Goal: Information Seeking & Learning: Learn about a topic

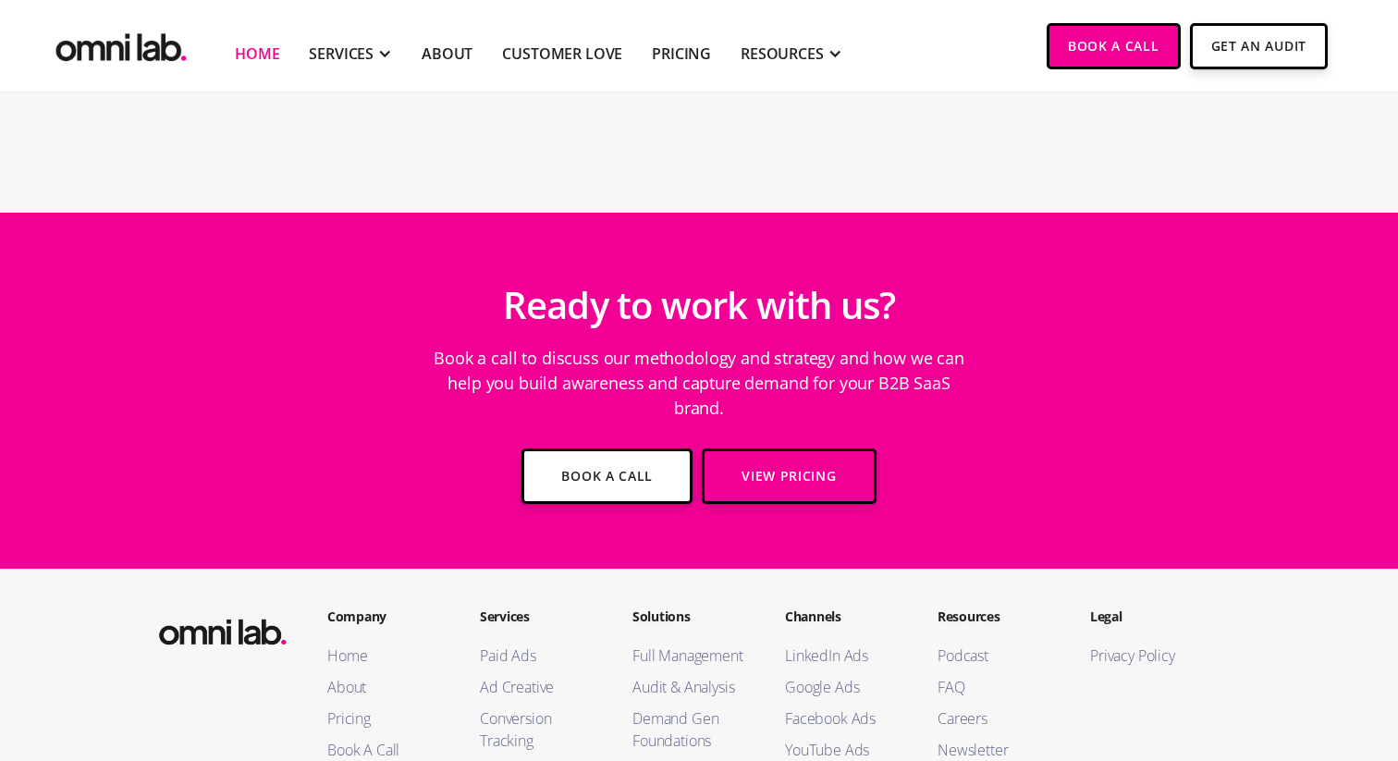
scroll to position [6566, 0]
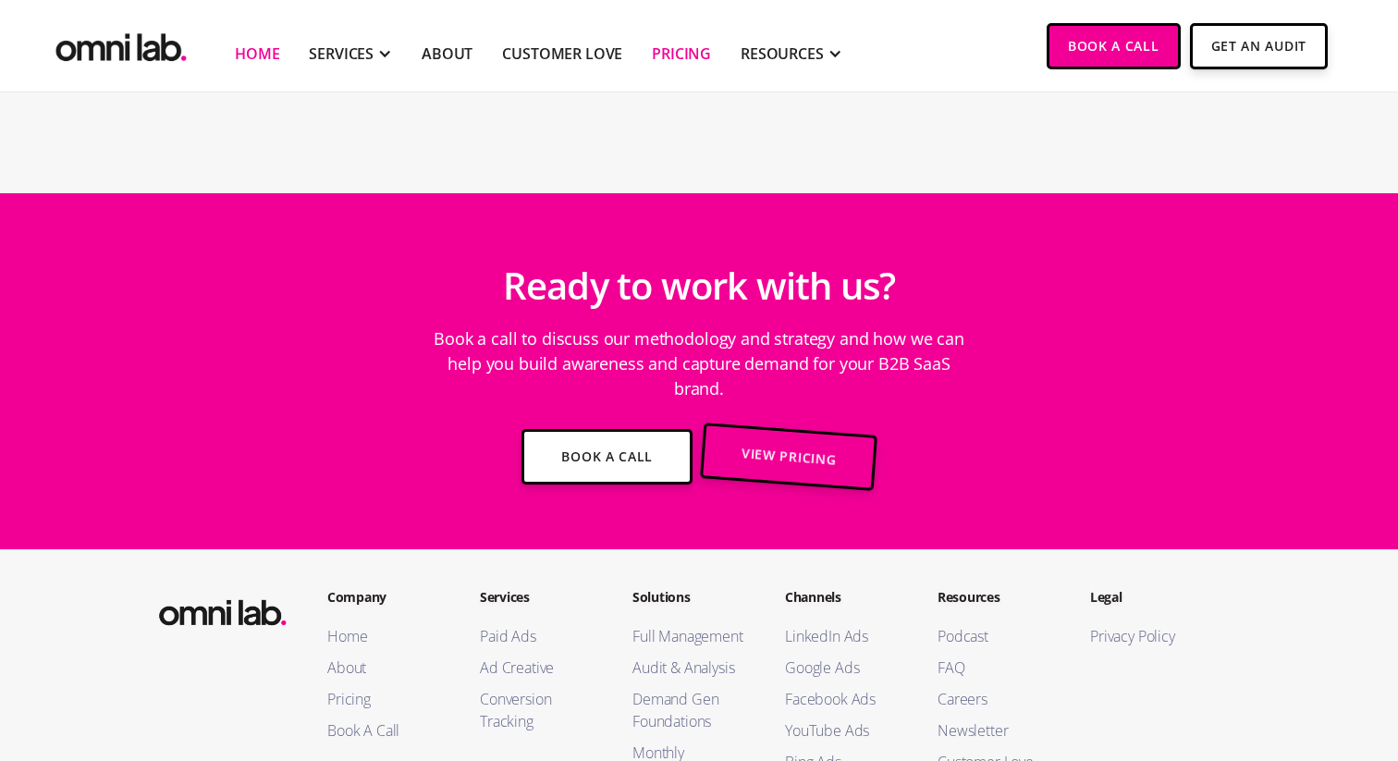
click at [675, 57] on link "Pricing" at bounding box center [681, 54] width 59 height 22
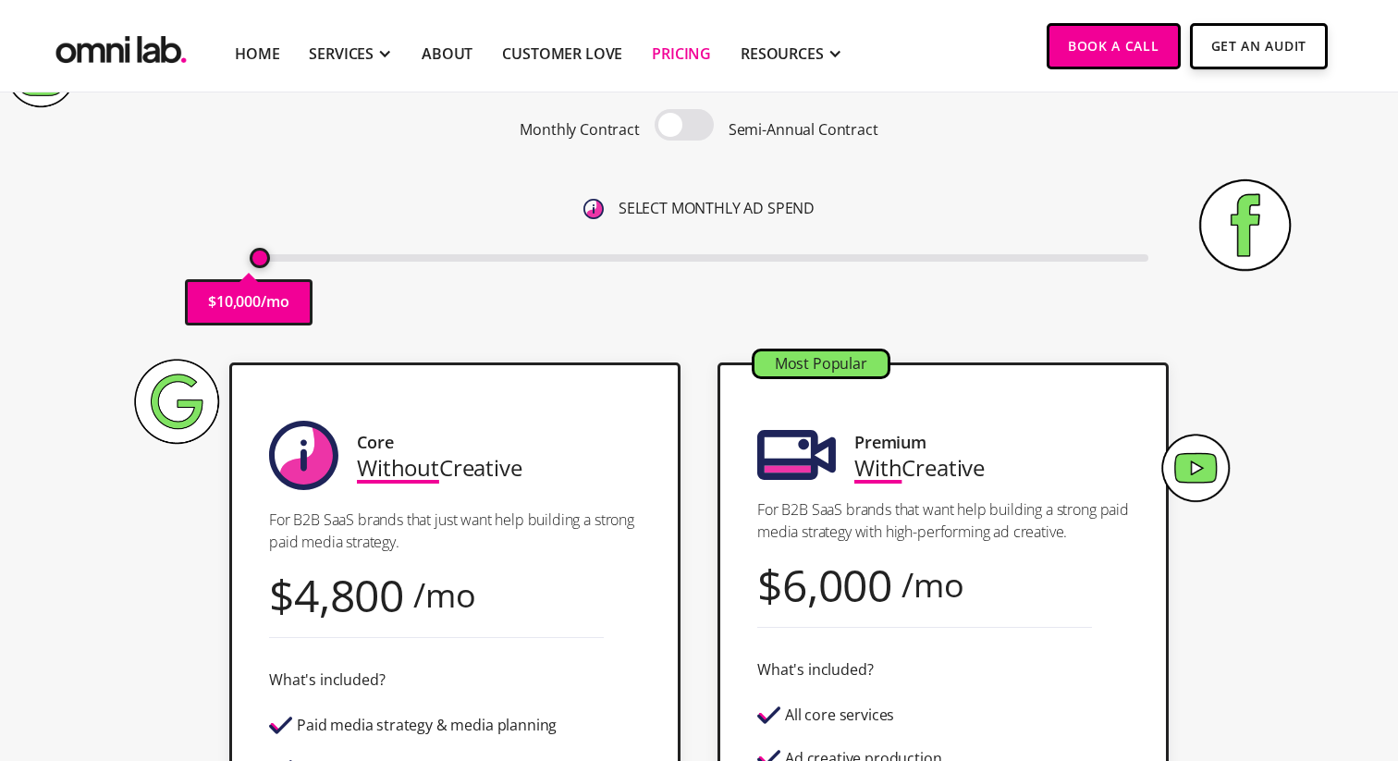
scroll to position [226, 0]
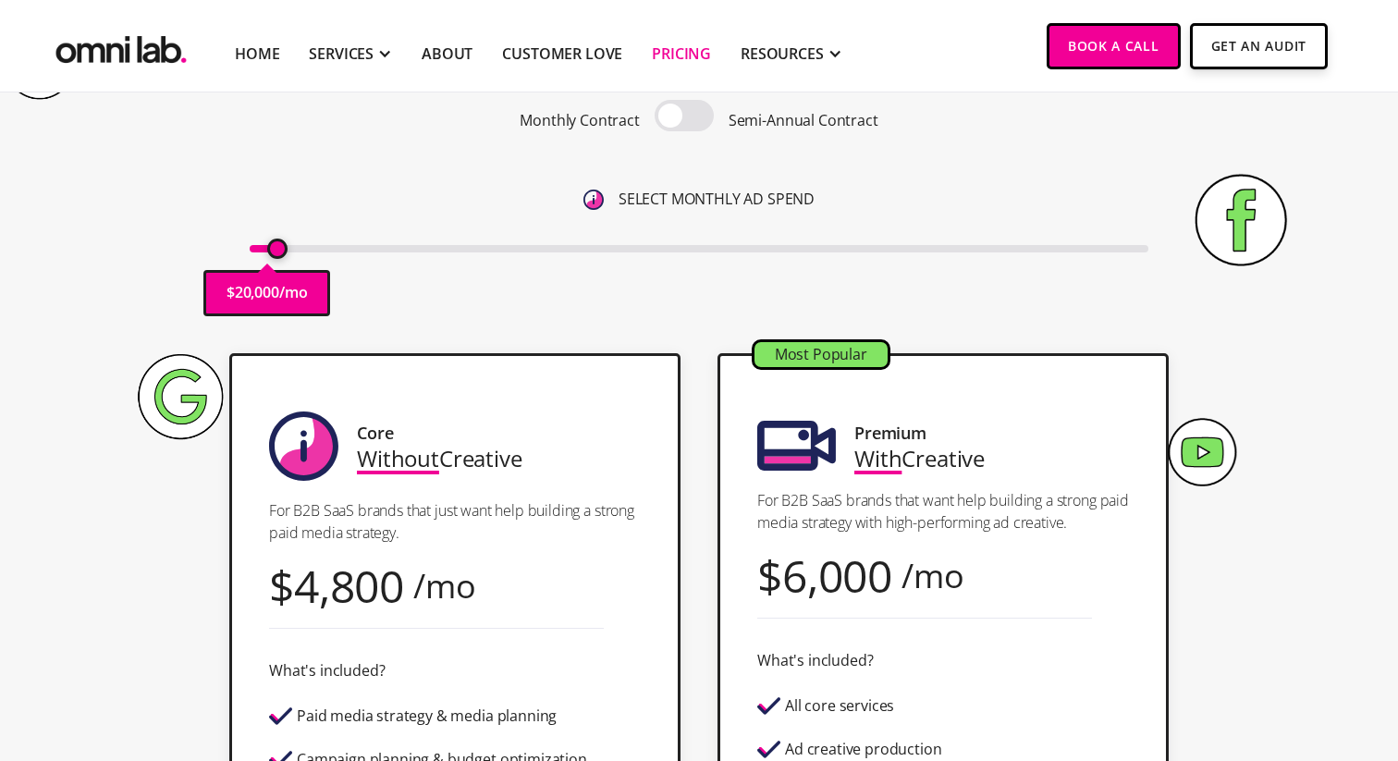
drag, startPoint x: 261, startPoint y: 249, endPoint x: 273, endPoint y: 252, distance: 12.6
click at [273, 252] on input "range" at bounding box center [699, 248] width 899 height 7
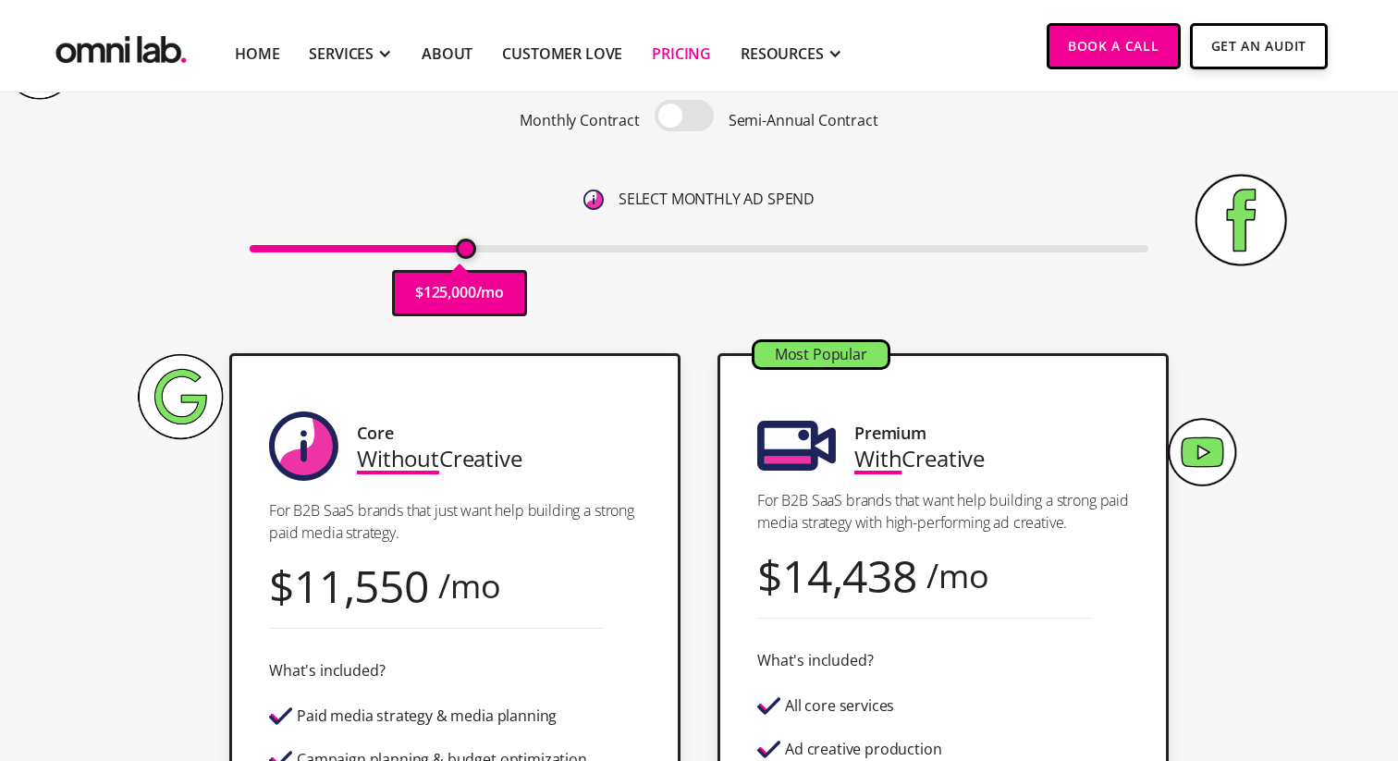
drag, startPoint x: 278, startPoint y: 250, endPoint x: 468, endPoint y: 301, distance: 196.4
click at [468, 252] on input "range" at bounding box center [699, 248] width 899 height 7
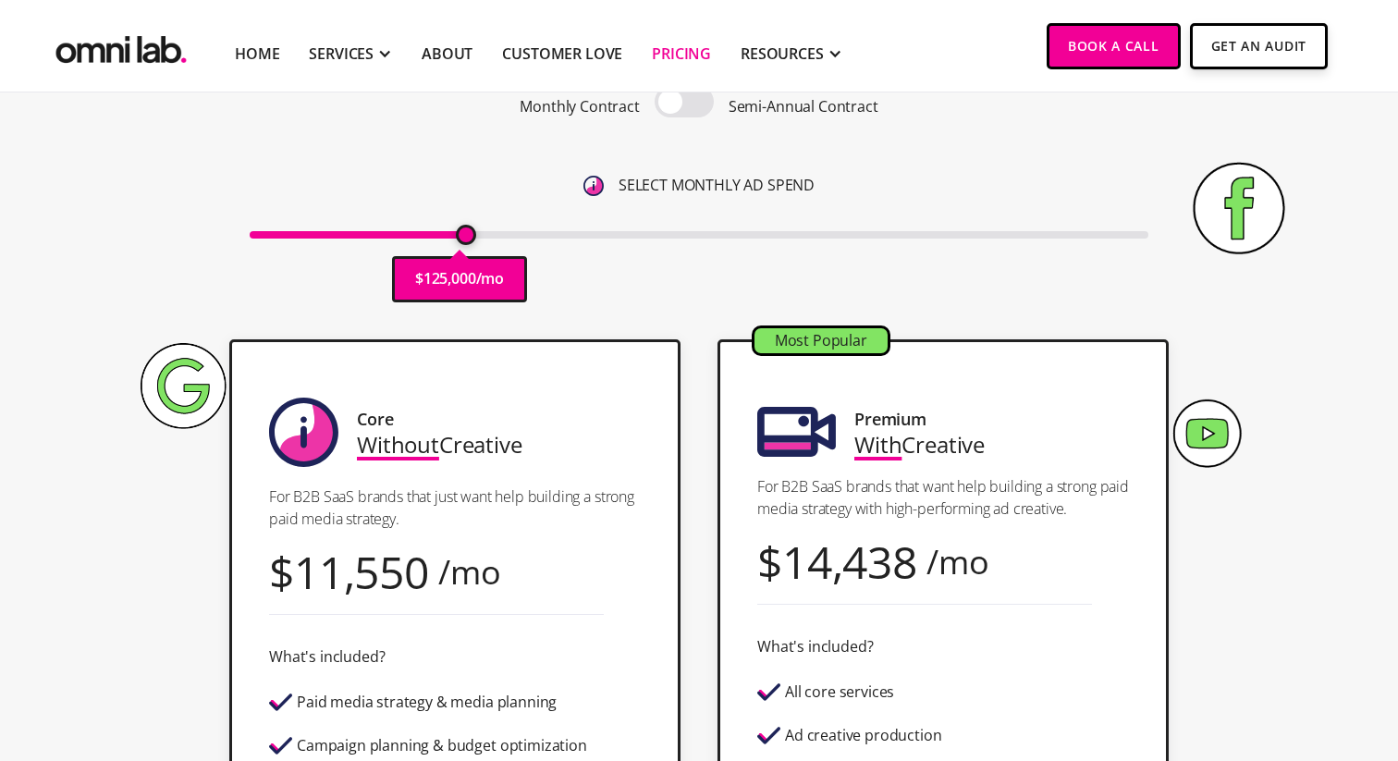
scroll to position [226, 0]
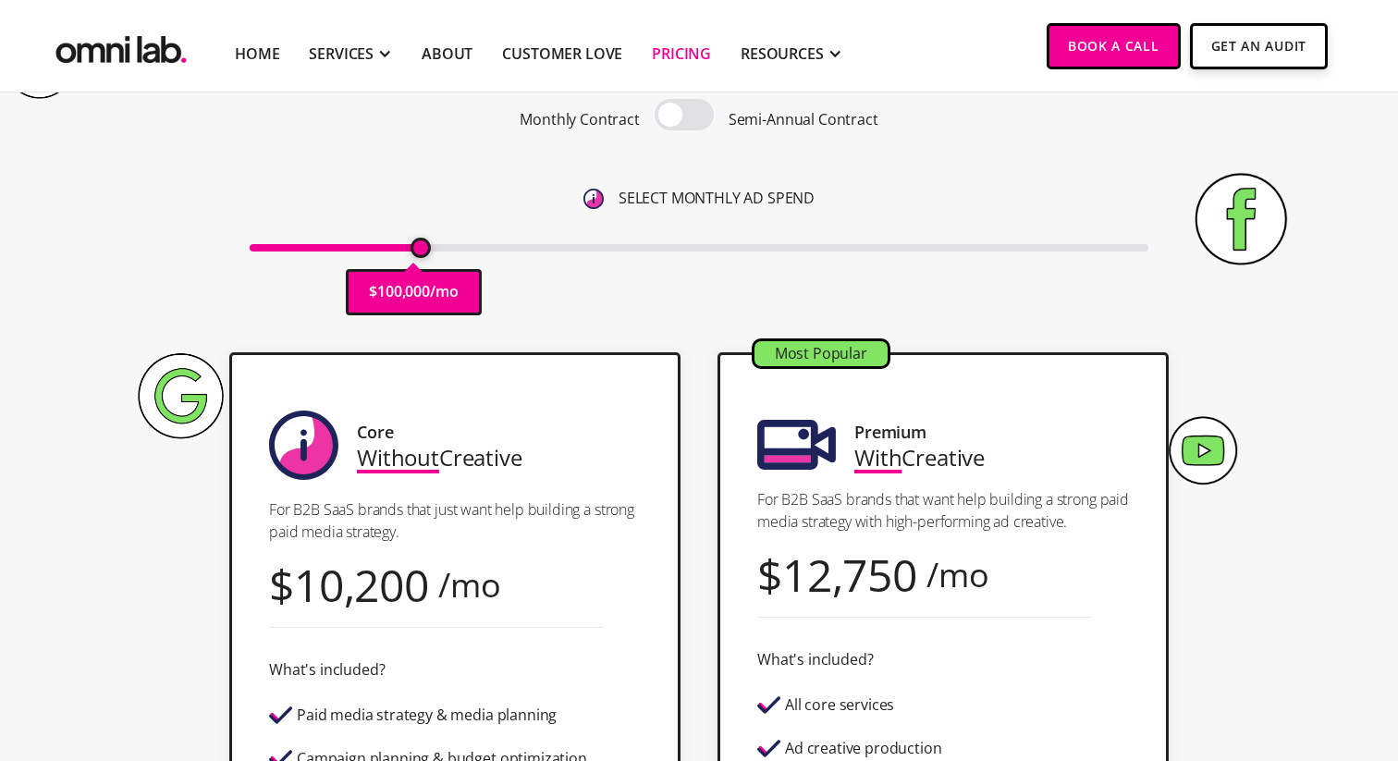
drag, startPoint x: 464, startPoint y: 251, endPoint x: 417, endPoint y: 252, distance: 47.1
type input "100000"
click at [417, 251] on input "range" at bounding box center [699, 247] width 899 height 7
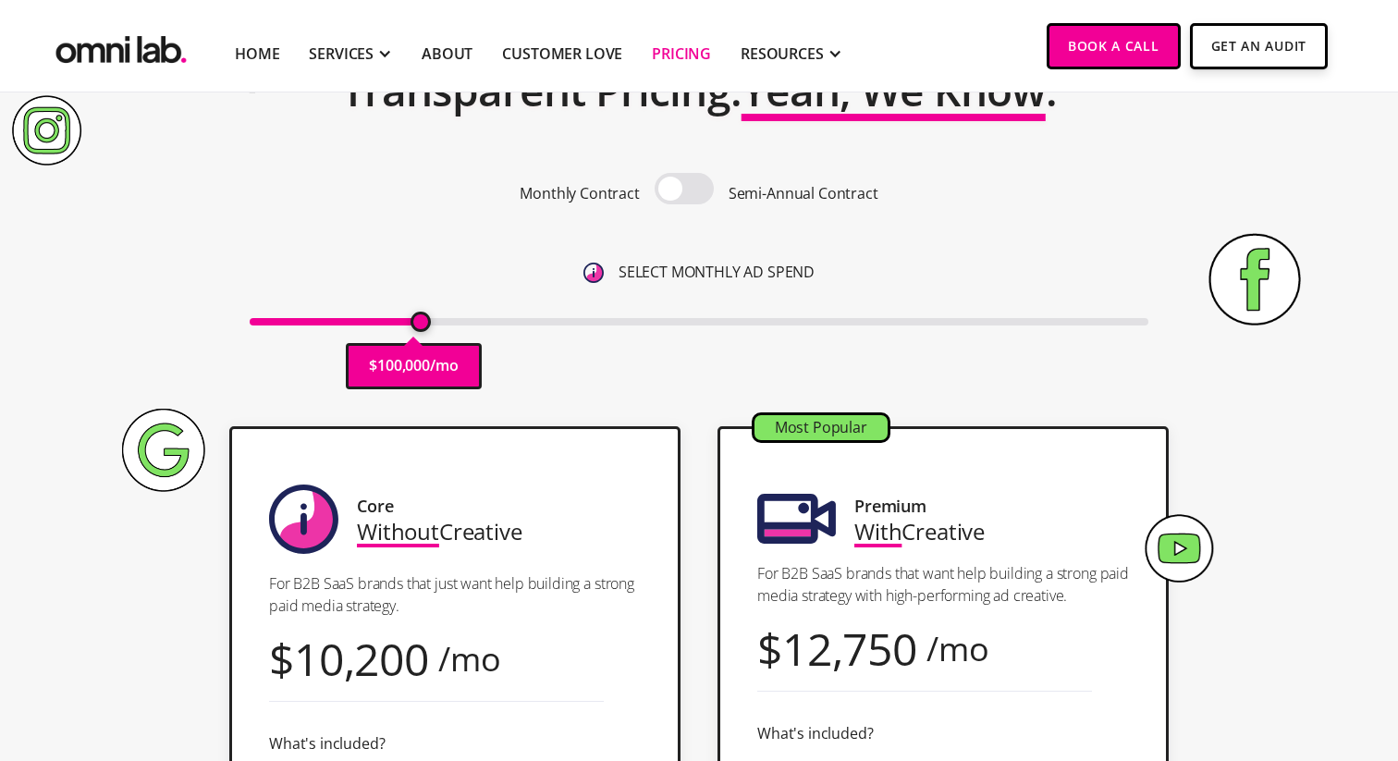
scroll to position [152, 0]
click at [1260, 56] on link "Get An Audit" at bounding box center [1259, 44] width 138 height 46
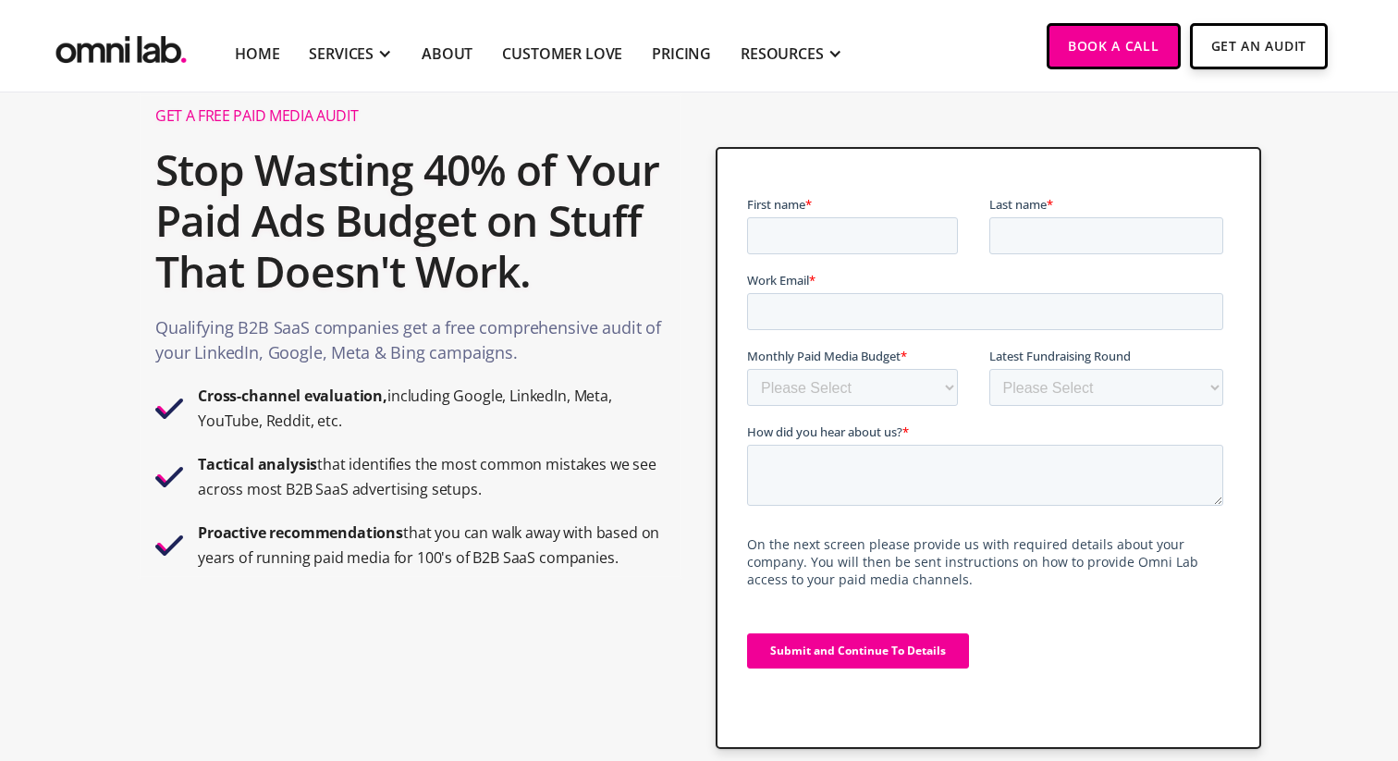
scroll to position [57, 0]
click at [933, 395] on select "Please Select $0 - $5,0000 $5,000 - $10,000 $10,000 - $25,000 $25,000 - $50,000…" at bounding box center [851, 386] width 211 height 37
click at [1037, 379] on select "Please Select Bootstrapped Seed Series A Series B Series C Series D +" at bounding box center [1105, 386] width 235 height 37
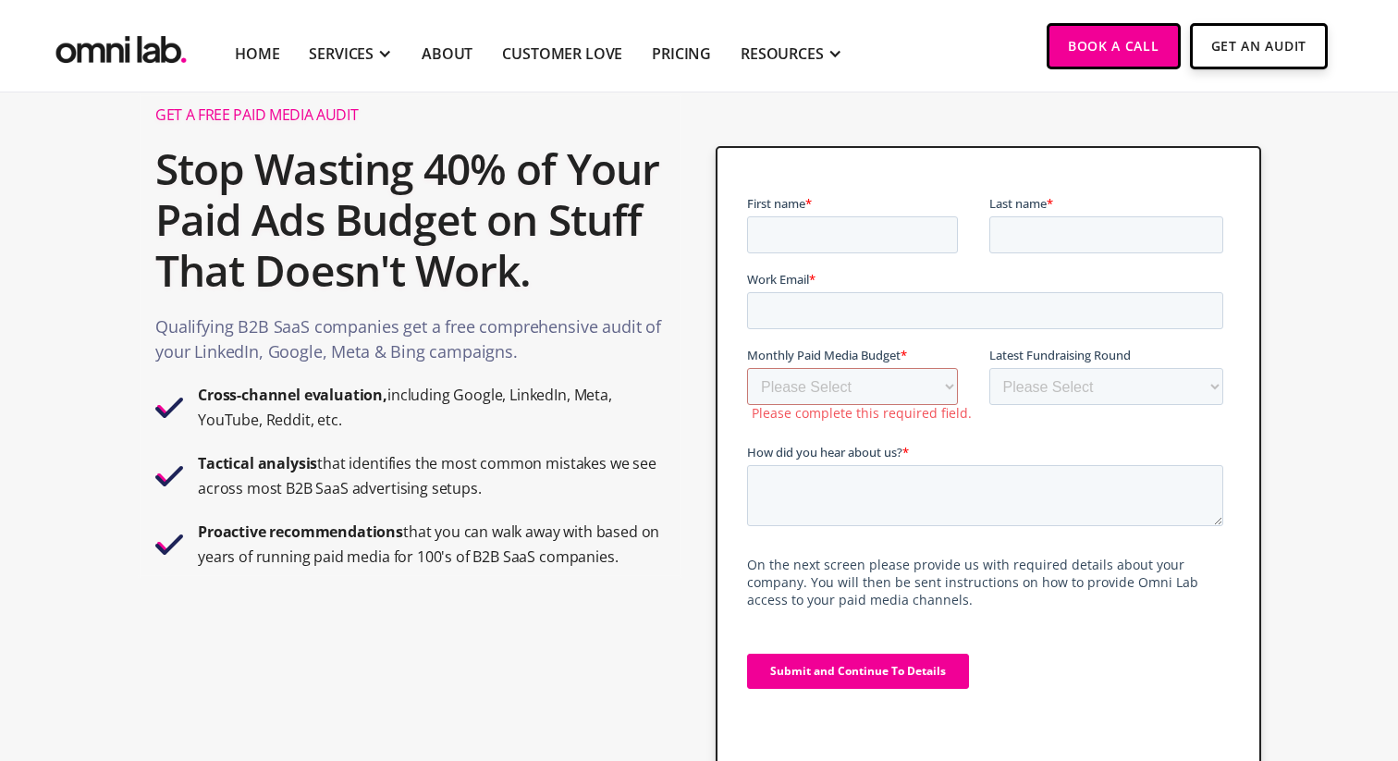
click at [568, 253] on h2 "Stop Wasting 40% of Your Paid Ads Budget on Stuff That Doesn't Work." at bounding box center [409, 220] width 509 height 172
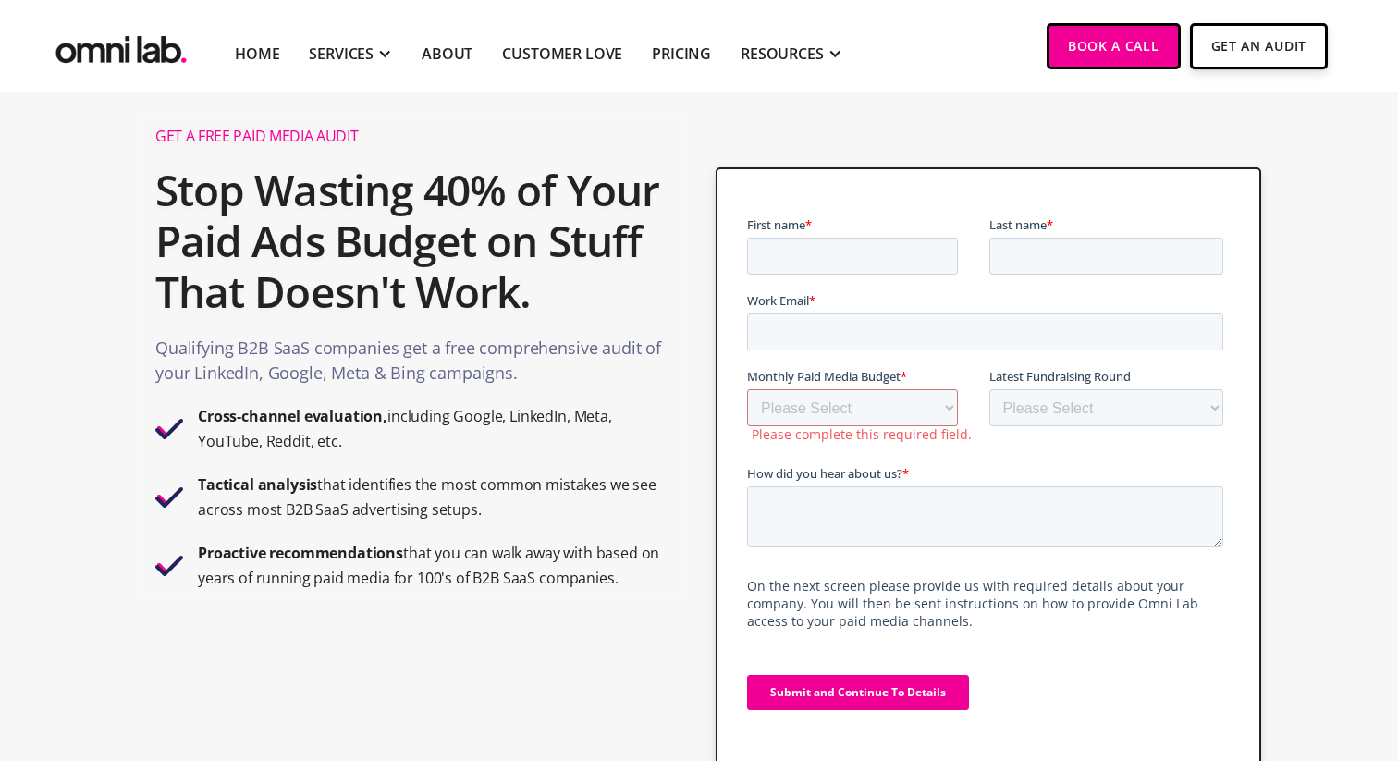
scroll to position [0, 0]
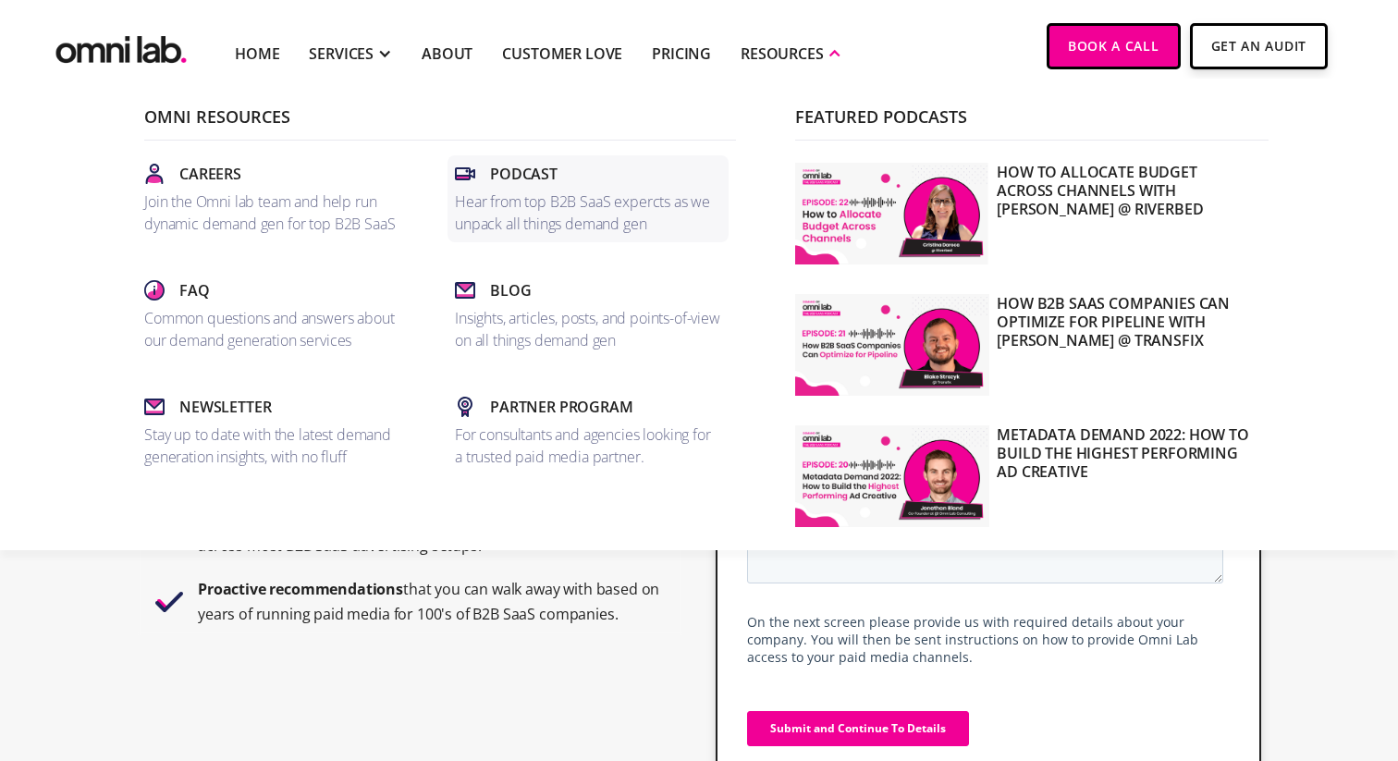
click at [659, 191] on p "Hear from top B2B SaaS expercts as we unpack all things demand gen" at bounding box center [588, 212] width 266 height 44
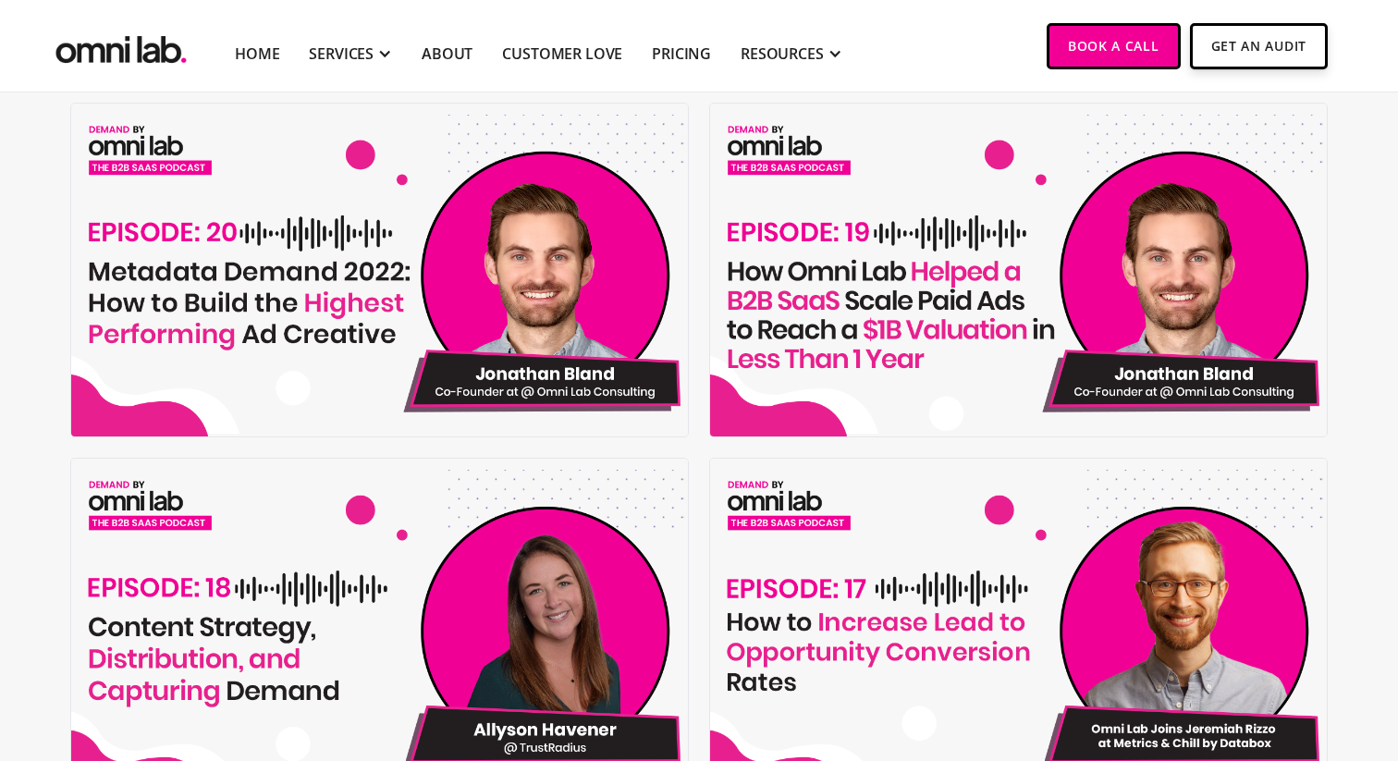
scroll to position [910, 0]
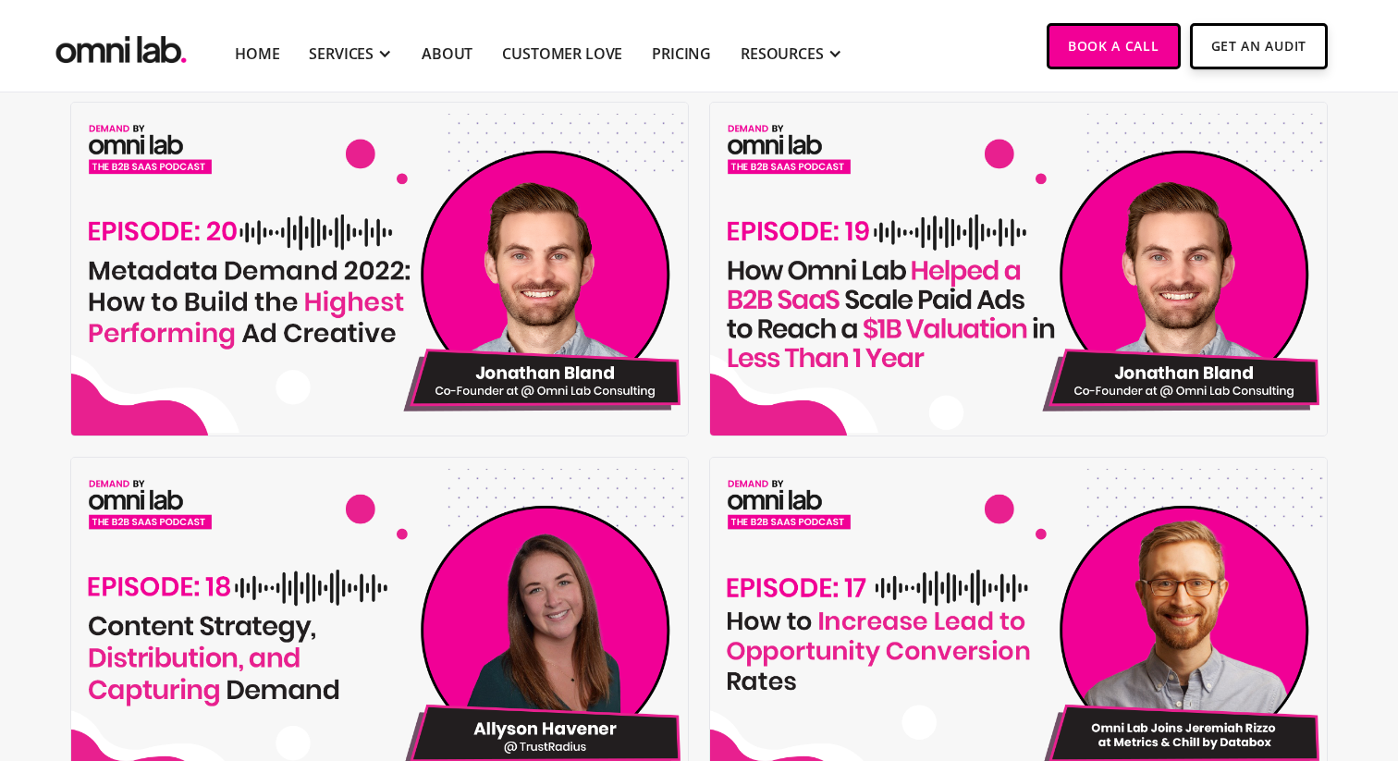
click at [323, 199] on img at bounding box center [382, 270] width 623 height 334
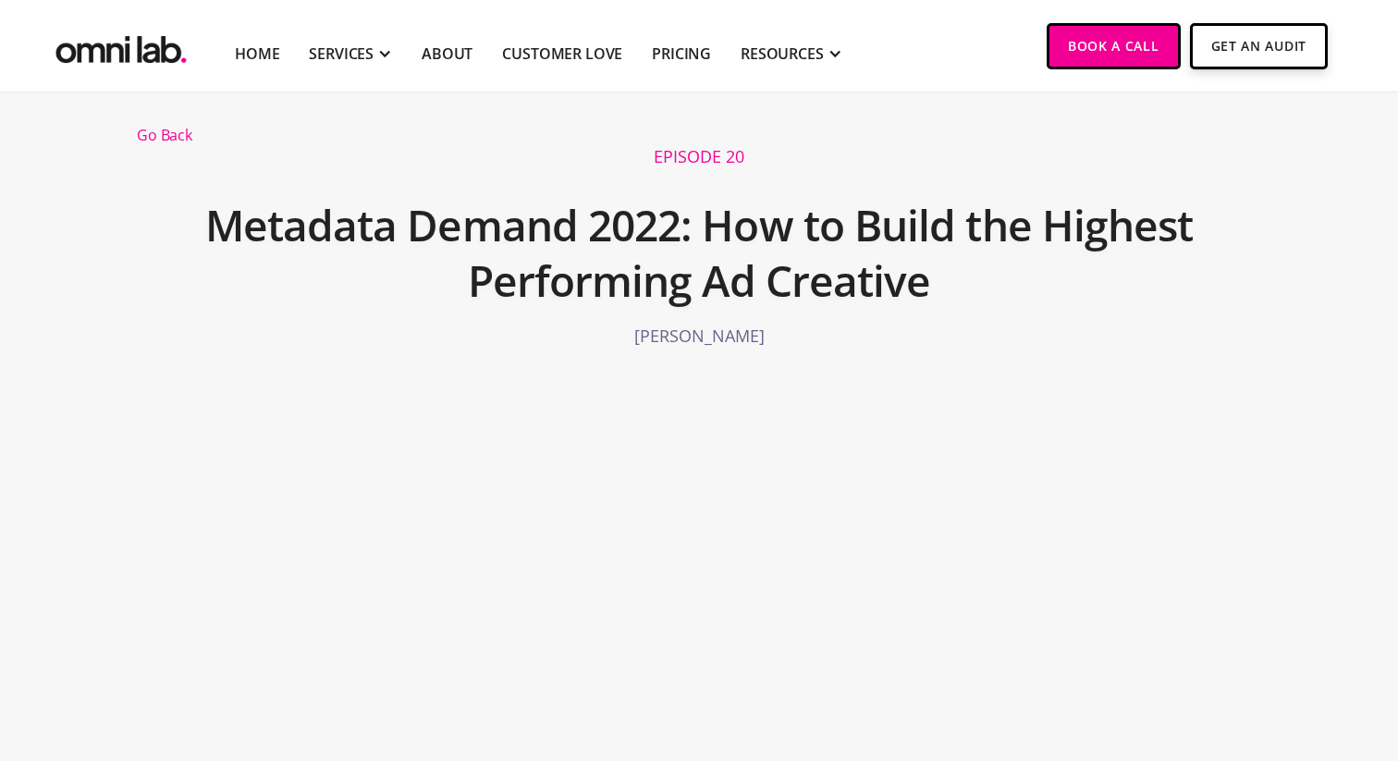
scroll to position [15, 0]
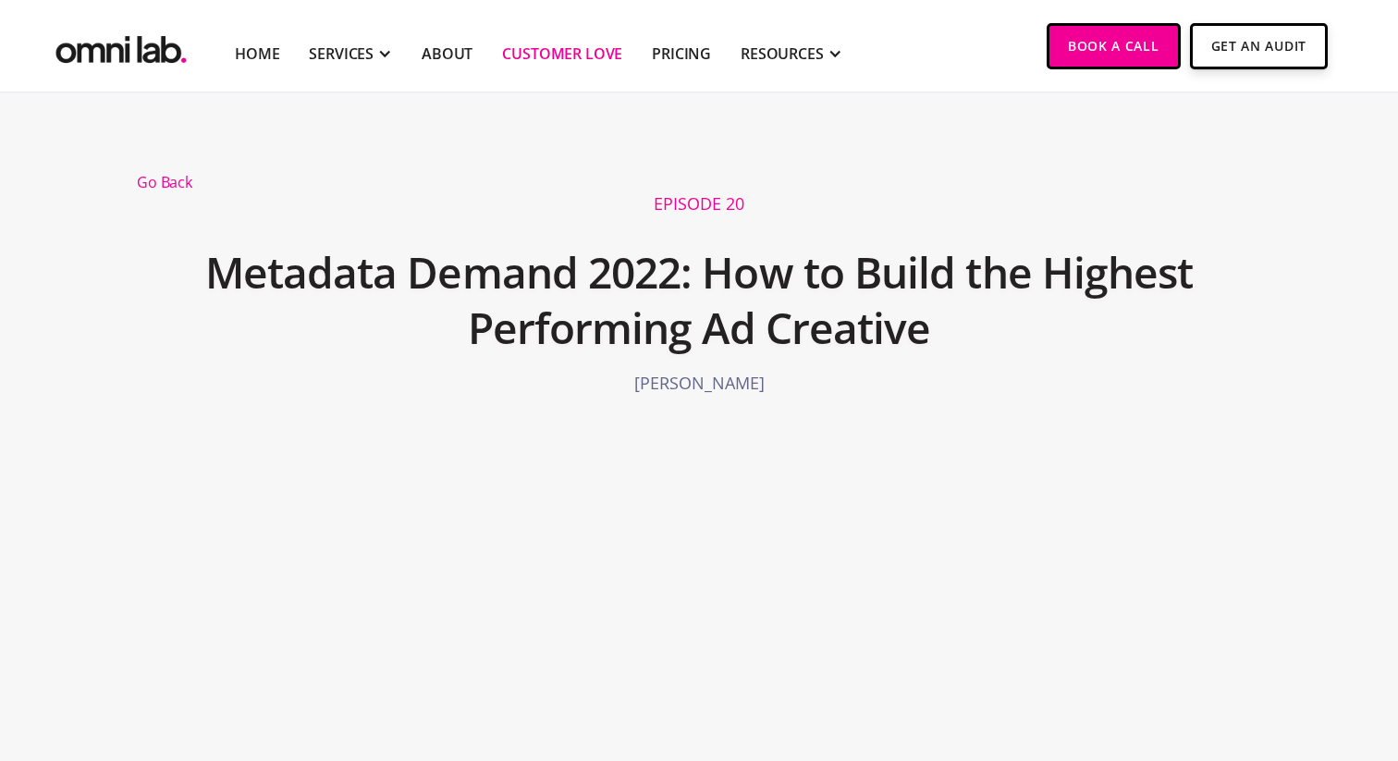
click at [539, 55] on link "Customer Love" at bounding box center [562, 54] width 120 height 22
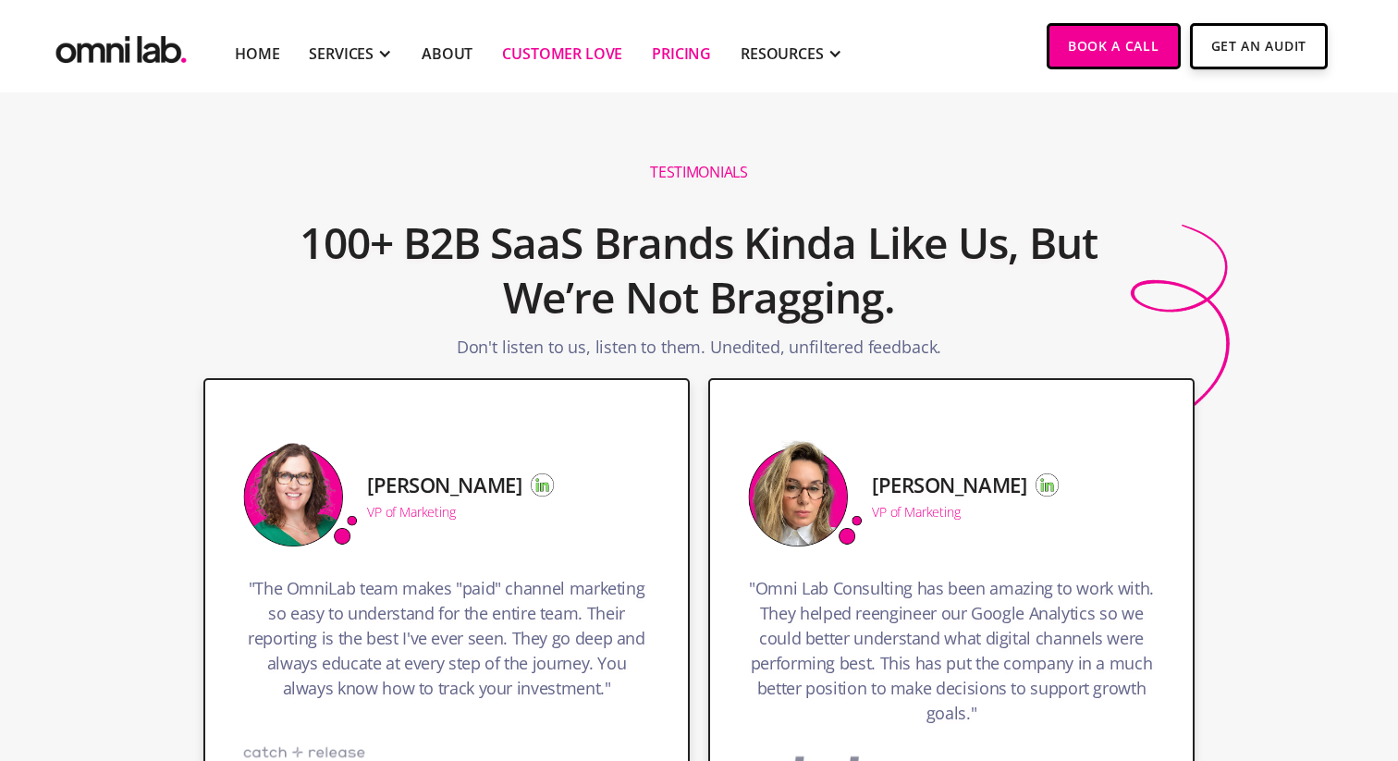
click at [673, 57] on link "Pricing" at bounding box center [681, 54] width 59 height 22
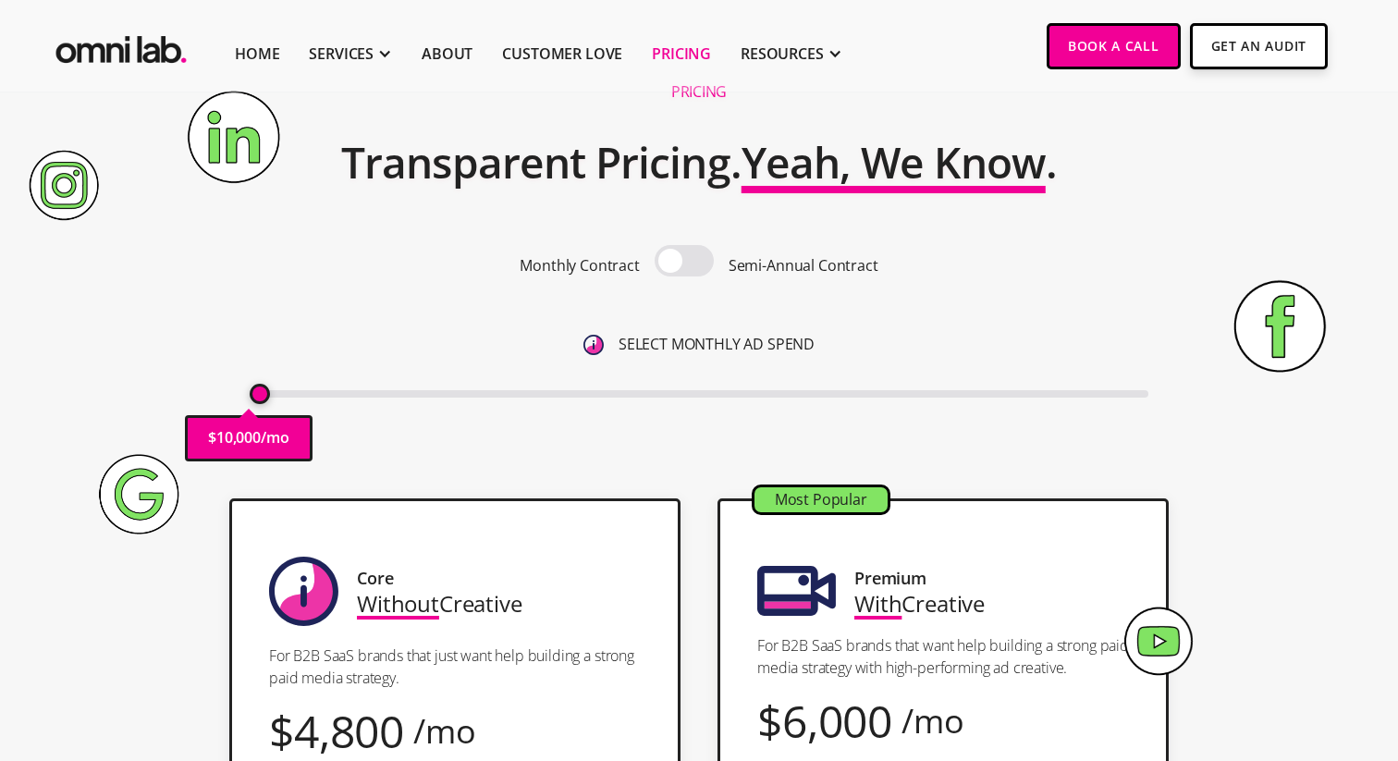
scroll to position [91, 0]
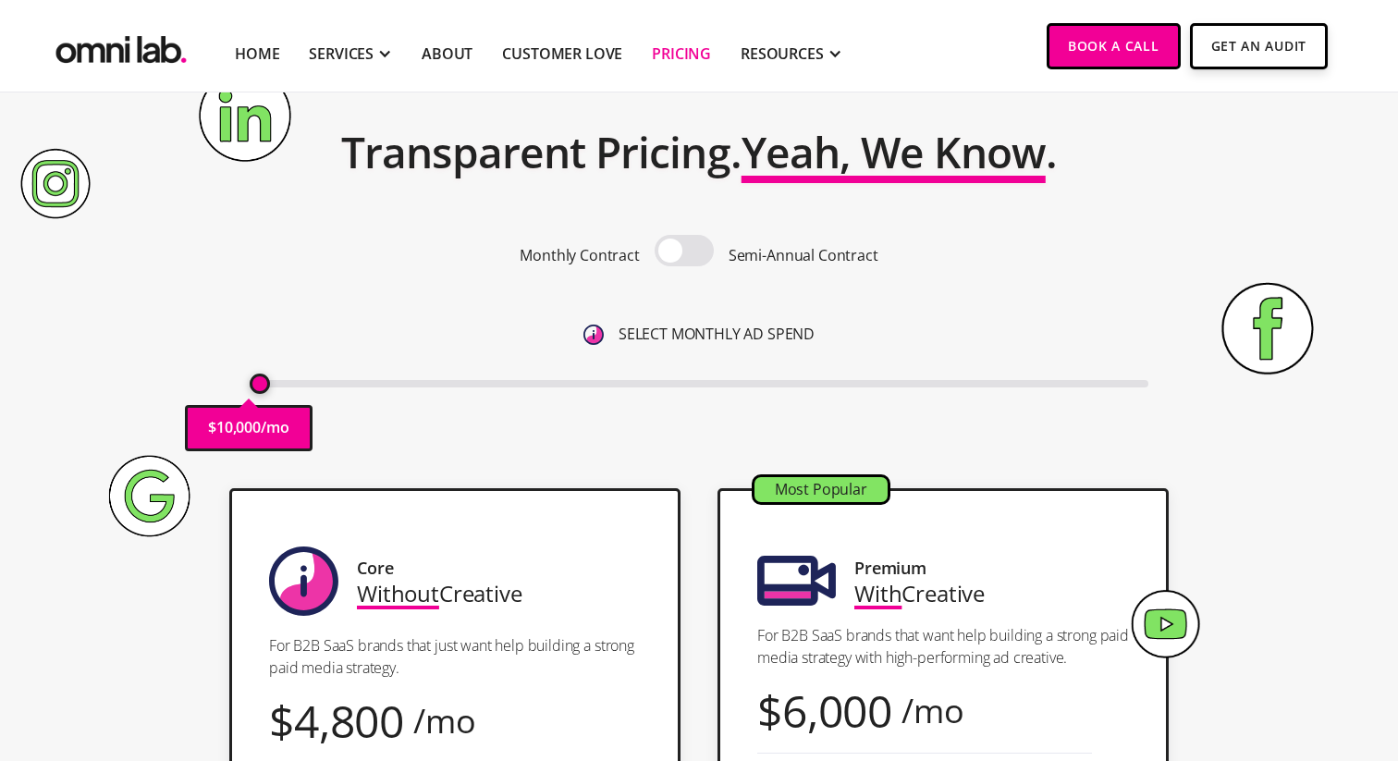
click at [678, 243] on span at bounding box center [683, 250] width 59 height 31
click at [684, 252] on input "checkbox" at bounding box center [684, 252] width 0 height 0
click at [682, 256] on span at bounding box center [683, 250] width 59 height 31
click at [684, 252] on input "checkbox" at bounding box center [684, 252] width 0 height 0
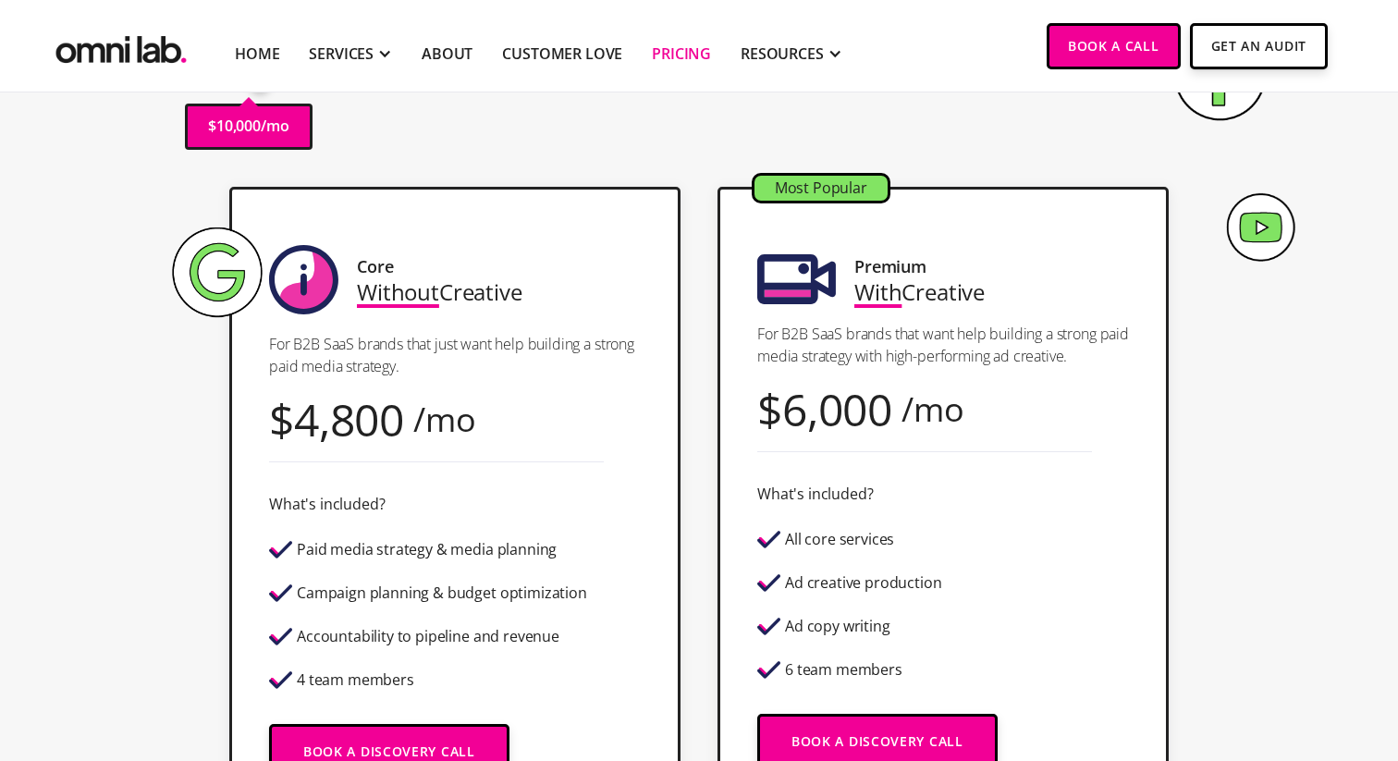
scroll to position [400, 0]
